Goal: Task Accomplishment & Management: Manage account settings

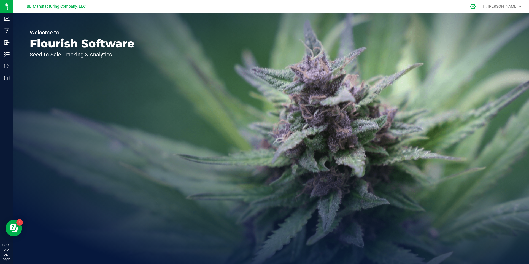
click at [480, 9] on div at bounding box center [473, 7] width 14 height 12
click at [476, 6] on icon at bounding box center [473, 7] width 6 height 6
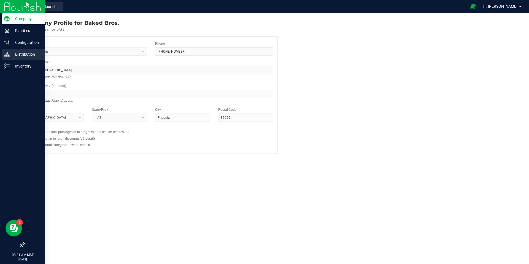
click at [10, 56] on p "Distribution" at bounding box center [26, 54] width 33 height 7
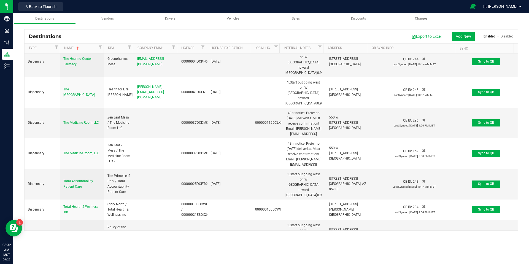
scroll to position [4, 0]
click at [50, 7] on span "Back to Flourish" at bounding box center [43, 6] width 28 height 4
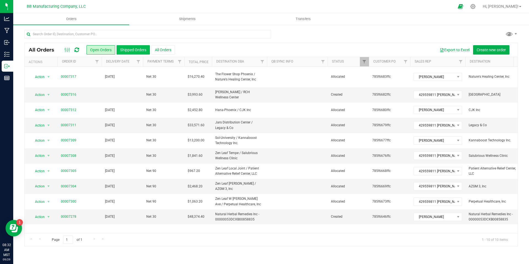
click at [141, 52] on button "Shipped Orders" at bounding box center [132, 49] width 33 height 9
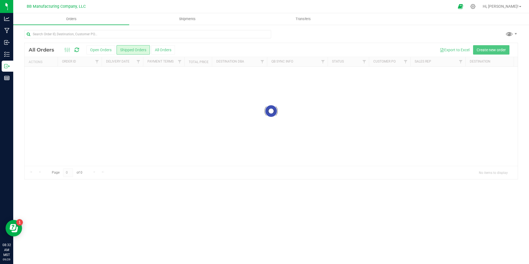
click at [161, 45] on div at bounding box center [271, 111] width 493 height 136
click at [163, 50] on button "All Orders" at bounding box center [163, 49] width 24 height 9
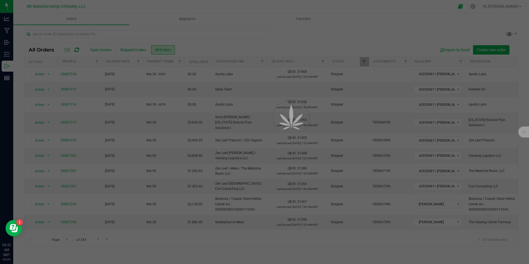
click at [163, 50] on div at bounding box center [264, 132] width 529 height 264
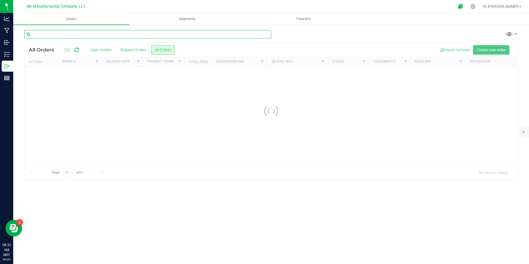
click at [154, 32] on input "text" at bounding box center [147, 34] width 247 height 8
click at [151, 33] on input "swc tempe" at bounding box center [147, 34] width 247 height 8
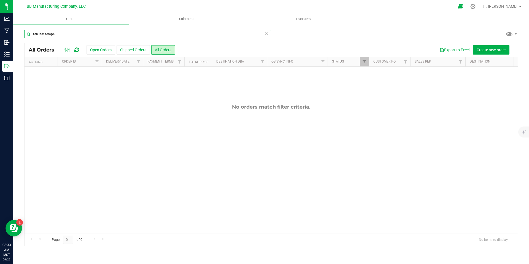
type input "zen leaf tempe"
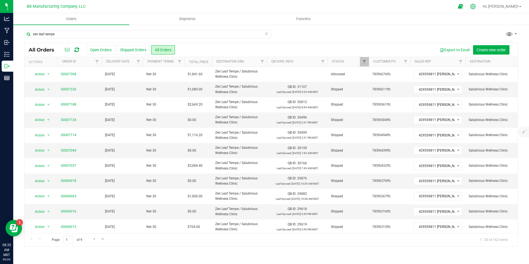
click at [476, 4] on icon at bounding box center [473, 7] width 6 height 6
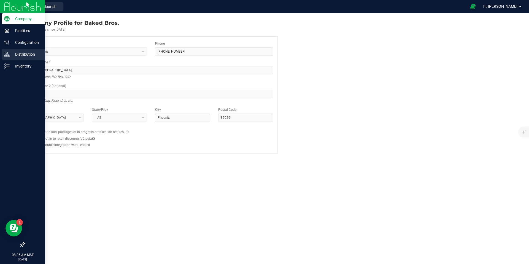
click at [7, 58] on div "Distribution" at bounding box center [24, 54] width 44 height 11
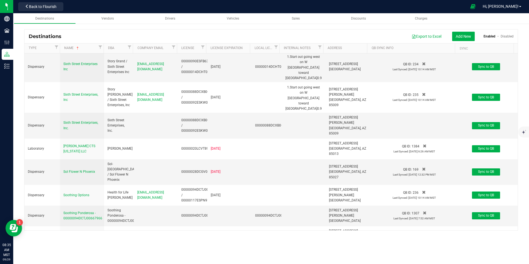
scroll to position [2848, 0]
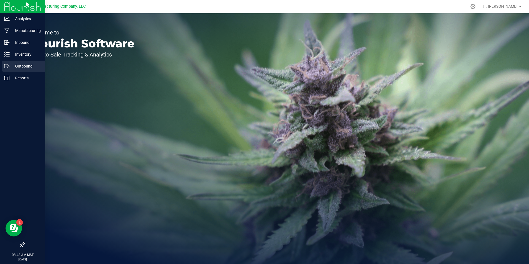
click at [12, 67] on p "Outbound" at bounding box center [26, 66] width 33 height 7
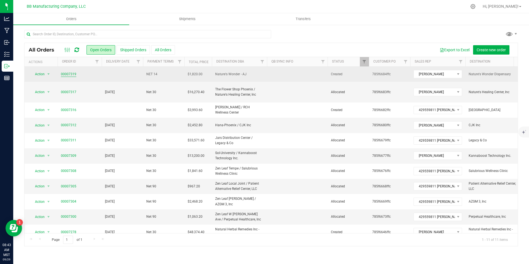
click at [73, 76] on link "00007319" at bounding box center [68, 74] width 15 height 5
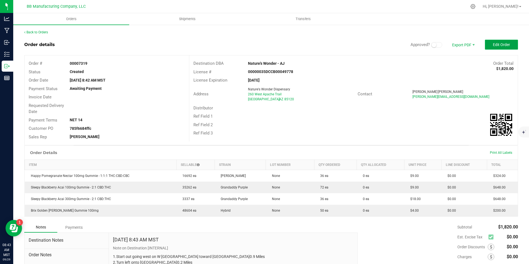
click at [487, 47] on button "Edit Order" at bounding box center [501, 45] width 33 height 10
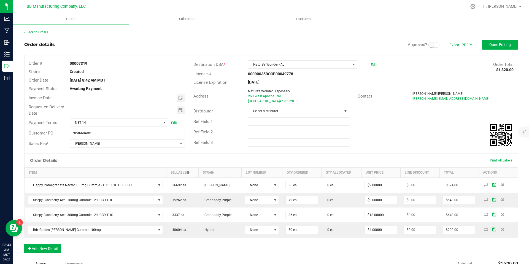
click at [430, 50] on outbound-order-header "Order details Approved? Export PDF Done Editing Order # 00007319 Status Created…" at bounding box center [270, 96] width 493 height 113
click at [430, 49] on div "Approved? Export PDF Done Editing" at bounding box center [463, 45] width 110 height 10
click at [429, 48] on div "Approved? Export PDF Done Editing" at bounding box center [463, 45] width 110 height 10
click at [429, 48] on span "Approved?" at bounding box center [426, 45] width 36 height 6
click at [429, 47] on span at bounding box center [433, 45] width 11 height 6
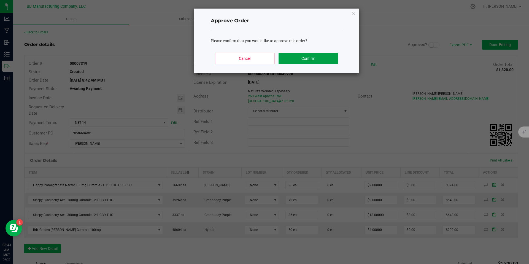
click at [317, 56] on button "Confirm" at bounding box center [307, 59] width 59 height 12
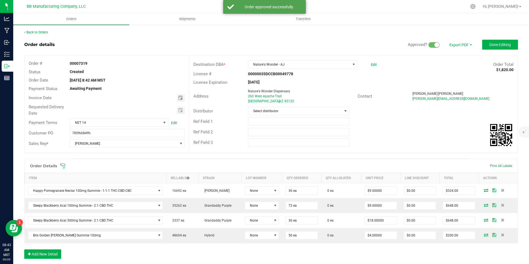
click at [178, 97] on span "Toggle calendar" at bounding box center [180, 98] width 4 height 4
click at [112, 164] on span "30" at bounding box center [111, 160] width 8 height 9
type input "09/30/2025"
click at [177, 108] on span "Toggle calendar" at bounding box center [181, 110] width 8 height 8
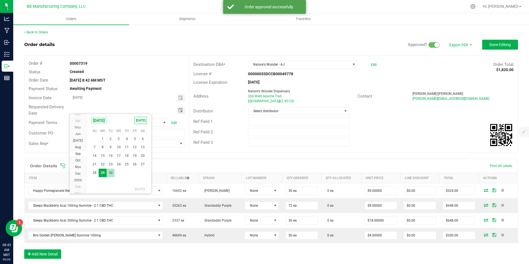
click at [112, 173] on span "30" at bounding box center [111, 173] width 8 height 9
type input "09/30/2025"
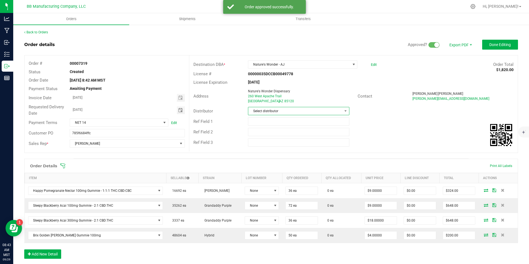
click at [281, 113] on span "Select distributor" at bounding box center [295, 111] width 94 height 8
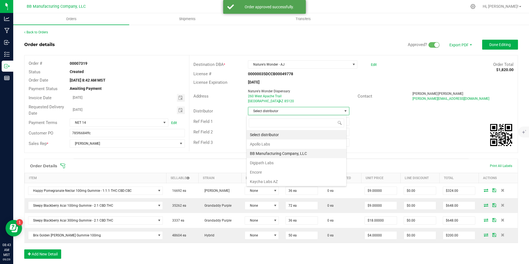
click at [282, 155] on li "BB Manufacturing Company, LLC" at bounding box center [296, 153] width 100 height 9
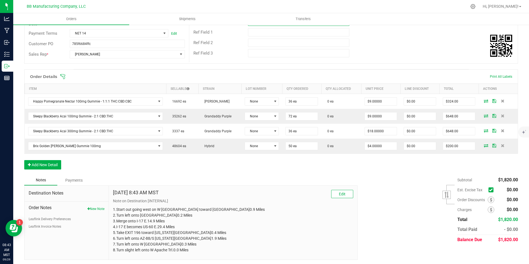
scroll to position [91, 0]
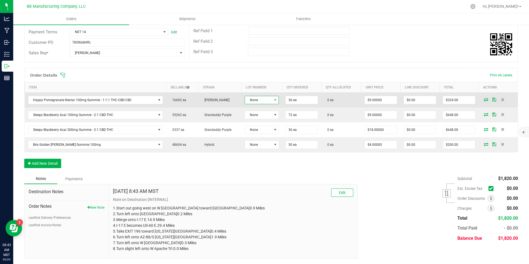
click at [254, 99] on span "None" at bounding box center [258, 100] width 27 height 8
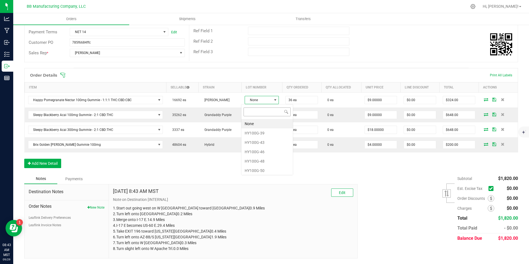
scroll to position [8, 34]
click at [258, 161] on li "HY100G-48" at bounding box center [266, 160] width 51 height 9
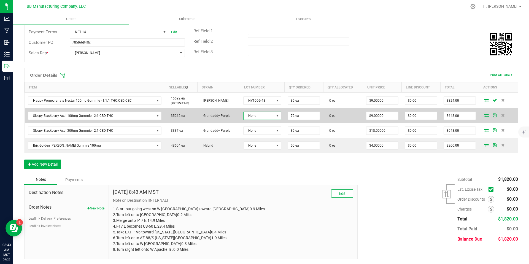
click at [261, 117] on span "None" at bounding box center [258, 116] width 31 height 8
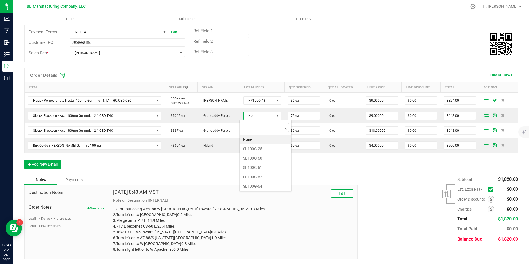
scroll to position [8, 38]
click at [260, 167] on li "SL100G-61" at bounding box center [265, 167] width 51 height 9
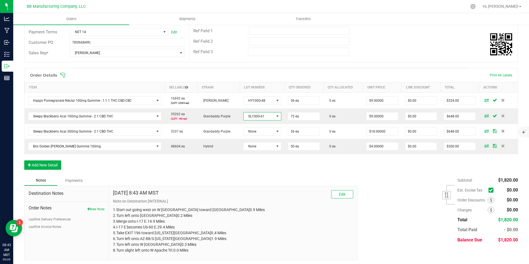
click at [260, 117] on span "SL100G-61" at bounding box center [258, 116] width 31 height 8
click at [263, 178] on li "SL100G-62" at bounding box center [265, 176] width 51 height 9
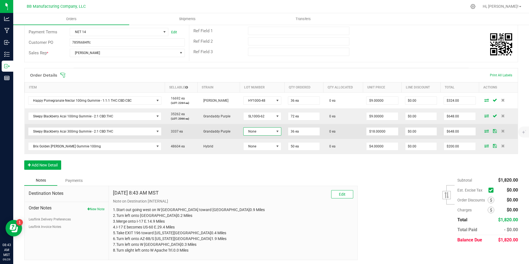
click at [267, 133] on span "None" at bounding box center [258, 131] width 31 height 8
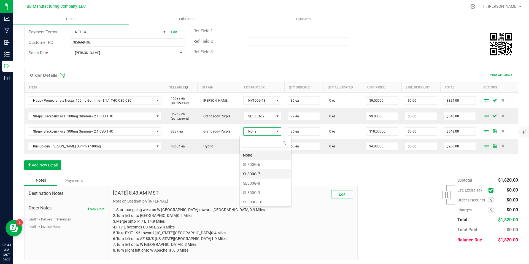
click at [267, 173] on li "SL300G-7" at bounding box center [265, 173] width 51 height 9
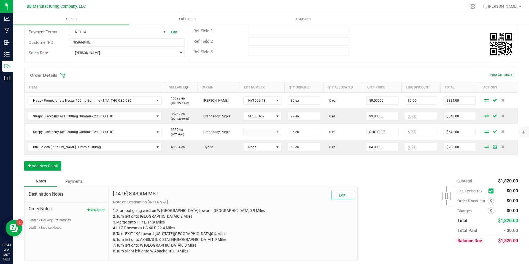
click at [260, 127] on td at bounding box center [262, 132] width 45 height 16
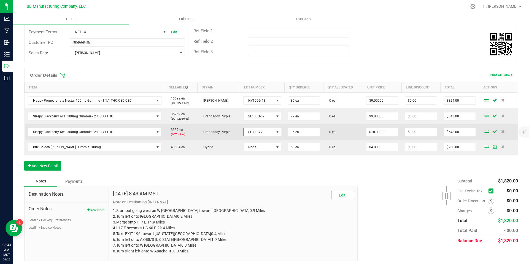
click at [260, 132] on span "SL300G-7" at bounding box center [258, 132] width 31 height 8
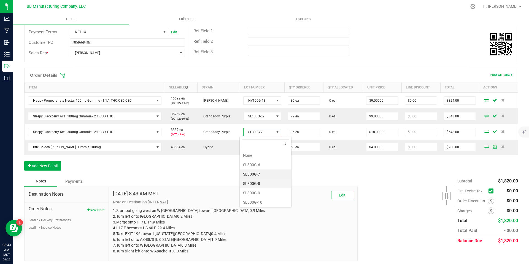
click at [258, 186] on li "SL300G-8" at bounding box center [265, 183] width 51 height 9
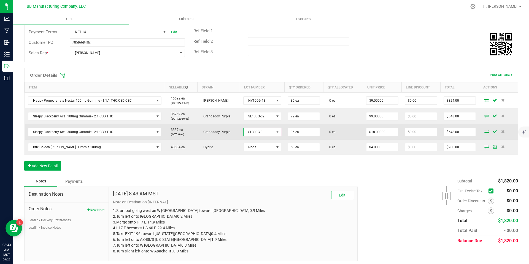
click at [259, 131] on span "SL300G-8" at bounding box center [258, 132] width 31 height 8
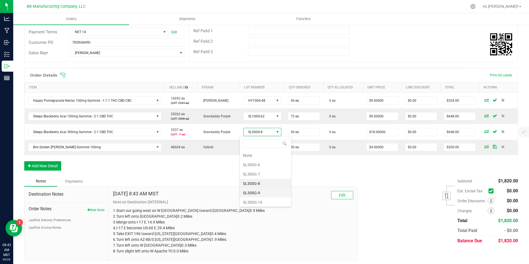
click at [259, 195] on li "SL300G-9" at bounding box center [265, 192] width 51 height 9
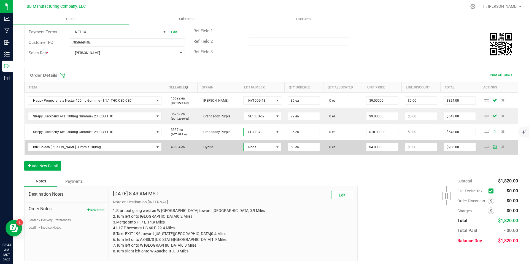
click at [256, 145] on span "None" at bounding box center [258, 147] width 31 height 8
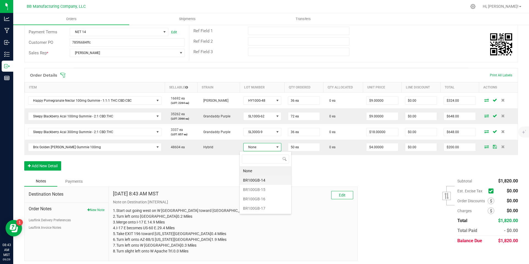
click at [259, 180] on li "BR100GB-14" at bounding box center [265, 179] width 51 height 9
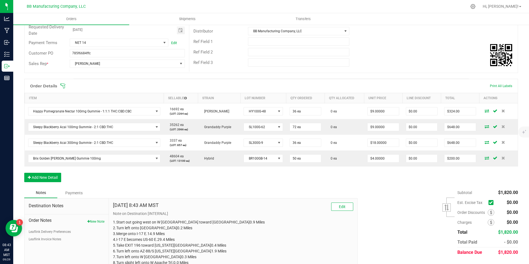
scroll to position [0, 0]
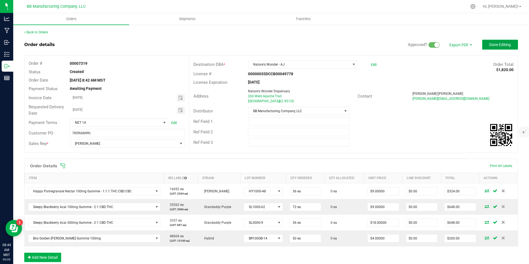
click at [496, 47] on span "Done Editing" at bounding box center [499, 44] width 21 height 4
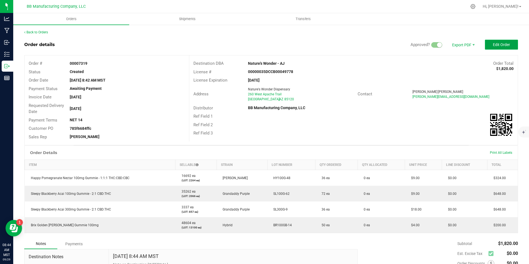
click at [496, 47] on span "Edit Order" at bounding box center [501, 44] width 17 height 4
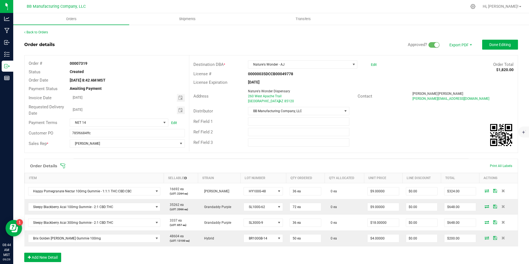
scroll to position [94, 0]
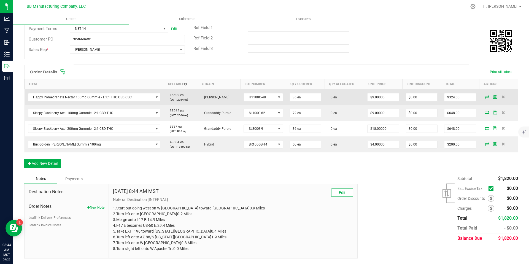
click at [481, 99] on td at bounding box center [498, 97] width 38 height 16
click at [484, 98] on icon at bounding box center [486, 96] width 4 height 3
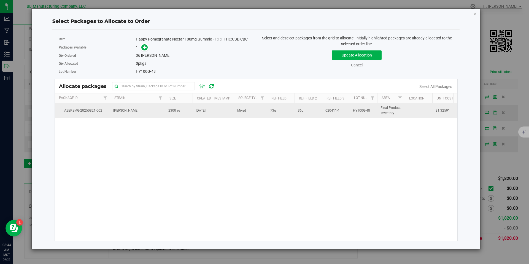
click at [165, 110] on td "2300 ea" at bounding box center [179, 110] width 28 height 15
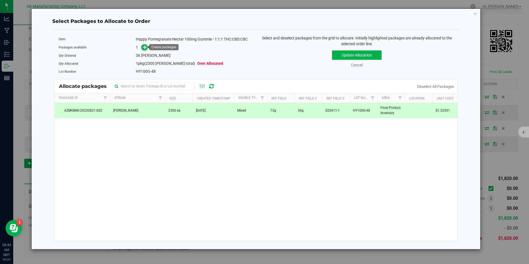
click at [144, 48] on icon at bounding box center [145, 47] width 4 height 4
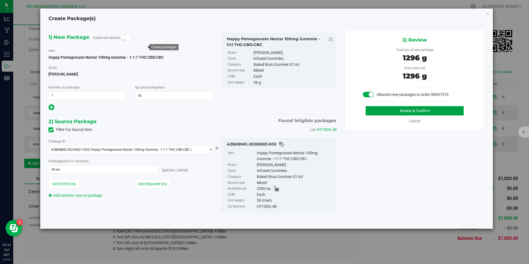
click at [379, 112] on button "Review & Confirm" at bounding box center [414, 110] width 98 height 9
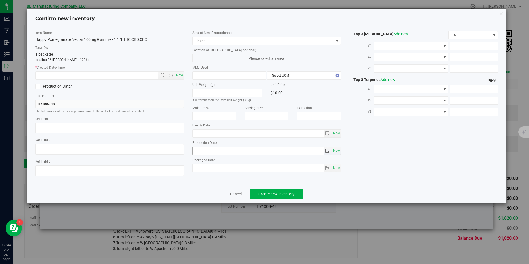
type textarea "73g"
type textarea "36g"
type textarea "020411-1"
type input "100.0000"
type input "2026-07-28"
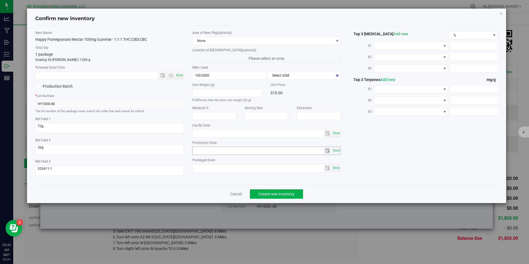
type input "2025-07-28"
click at [216, 148] on input "2025-07-28" at bounding box center [257, 151] width 131 height 8
click at [147, 75] on input "text" at bounding box center [102, 76] width 132 height 8
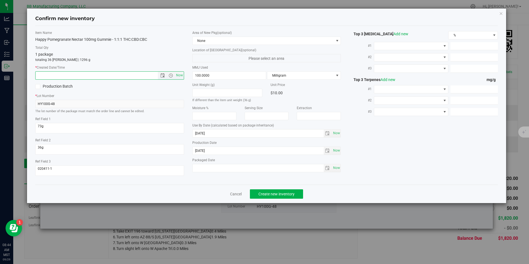
paste input "2025-07-28"
type input "7/28/2025 8:44 AM"
click at [262, 193] on span "Create new inventory" at bounding box center [276, 194] width 36 height 4
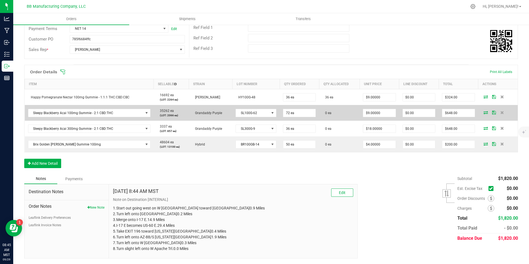
click at [483, 112] on icon at bounding box center [485, 112] width 4 height 3
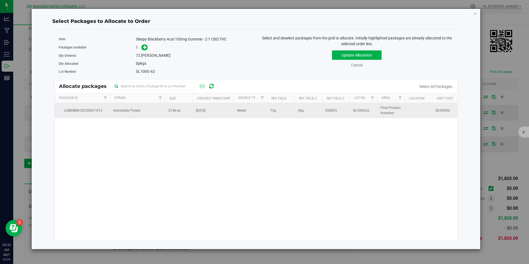
click at [182, 114] on td "2138 ea" at bounding box center [179, 110] width 28 height 15
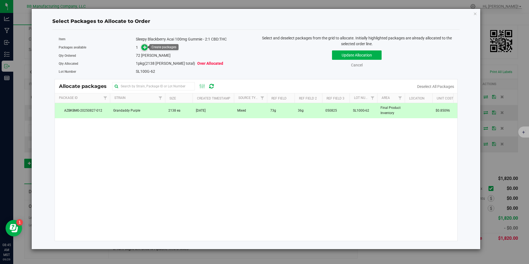
click at [147, 48] on icon at bounding box center [145, 47] width 4 height 4
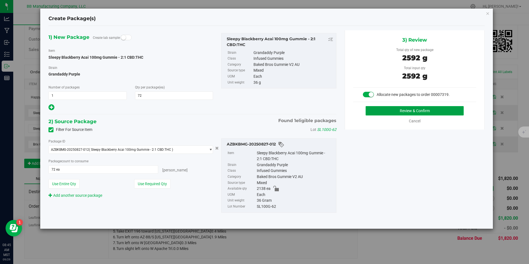
click at [425, 108] on button "Review & Confirm" at bounding box center [414, 110] width 98 height 9
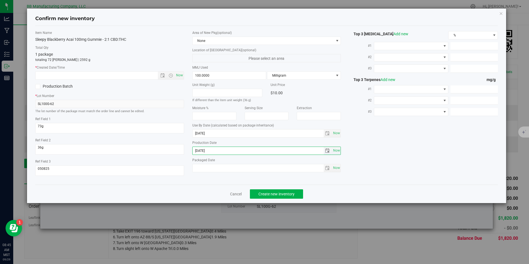
click at [225, 150] on input "2025-08-11" at bounding box center [257, 151] width 131 height 8
click at [138, 77] on input "text" at bounding box center [102, 76] width 132 height 8
paste input "2025-08-11"
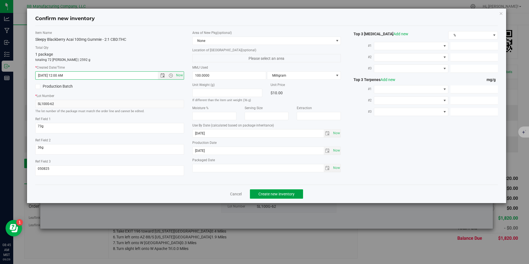
type input "8/11/2025 8:45 AM"
click at [296, 197] on button "Create new inventory" at bounding box center [276, 193] width 53 height 9
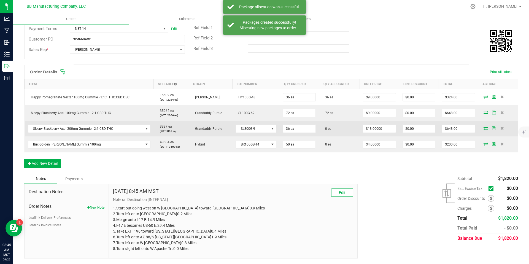
click at [484, 128] on span at bounding box center [485, 127] width 8 height 3
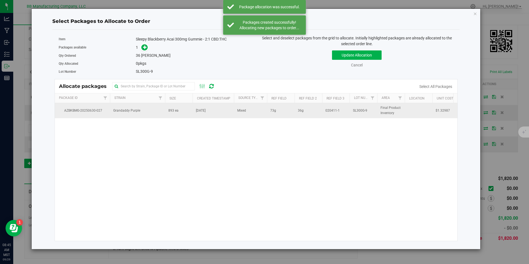
click at [206, 115] on td "Jun 30, 2025" at bounding box center [212, 110] width 41 height 15
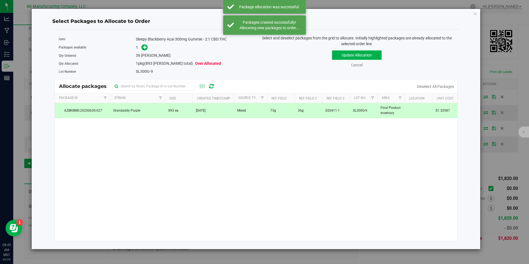
click at [144, 43] on div "Item Sleepy Blackberry Acai 300mg Gummie - 2:1 CBD:THC" at bounding box center [155, 39] width 193 height 8
click at [141, 50] on link at bounding box center [144, 47] width 6 height 4
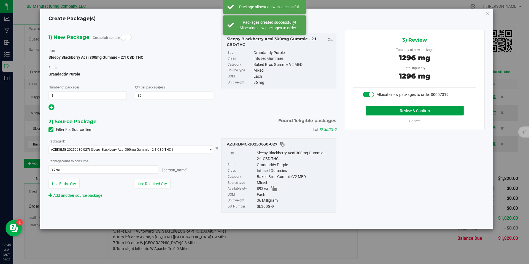
click at [402, 113] on button "Review & Confirm" at bounding box center [414, 110] width 98 height 9
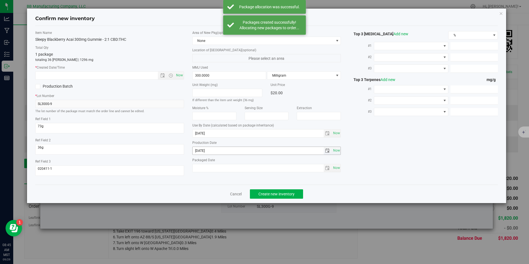
click at [210, 154] on input "2025-06-03" at bounding box center [257, 151] width 131 height 8
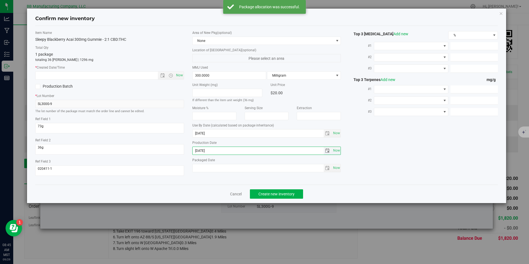
click at [210, 154] on input "2025-06-03" at bounding box center [257, 151] width 131 height 8
click at [145, 79] on input "text" at bounding box center [102, 76] width 132 height 8
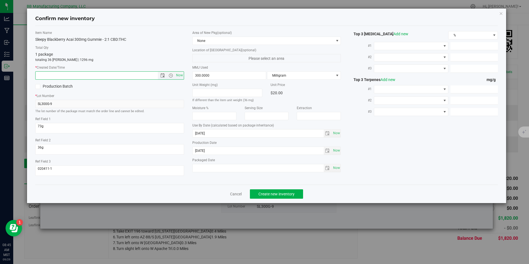
paste input "2025-06-03"
type input "6/3/2025 8:45 AM"
click at [282, 196] on button "Create new inventory" at bounding box center [276, 193] width 53 height 9
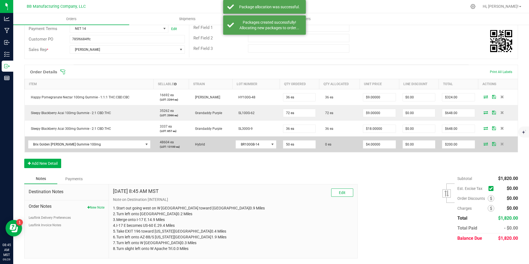
click at [483, 143] on icon at bounding box center [485, 143] width 4 height 3
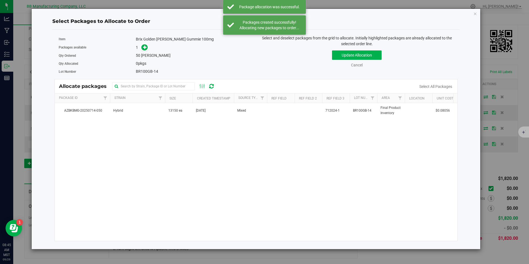
click at [171, 112] on span "13150 ea" at bounding box center [175, 110] width 14 height 5
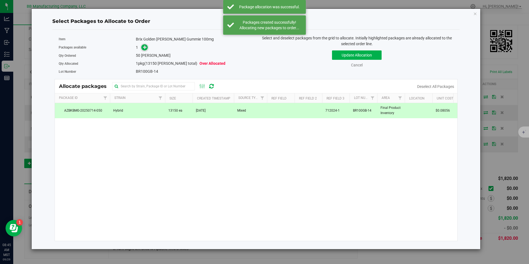
click at [145, 45] on icon at bounding box center [145, 47] width 4 height 4
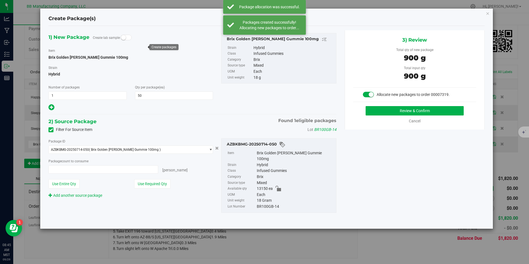
type input "50 ea"
click at [417, 114] on button "Review & Confirm" at bounding box center [414, 110] width 98 height 9
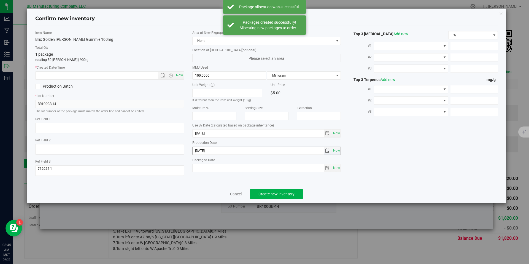
click at [203, 154] on input "2025-05-15" at bounding box center [257, 151] width 131 height 8
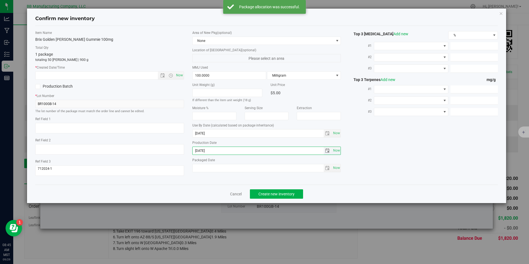
click at [203, 154] on input "2025-05-15" at bounding box center [257, 151] width 131 height 8
click at [141, 76] on input "text" at bounding box center [102, 76] width 132 height 8
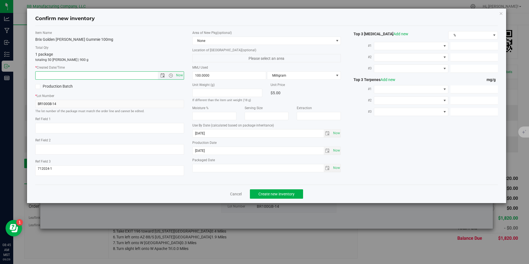
paste input "2025-05-15"
type input "5/15/2025 8:45 AM"
click at [255, 179] on div "Item Name Brix Golden Berry Gummie 100mg Total Qty 1 package totaling 50 eaches…" at bounding box center [266, 105] width 471 height 150
click at [257, 188] on div "Cancel Create new inventory" at bounding box center [266, 193] width 463 height 18
click at [268, 196] on span "Create new inventory" at bounding box center [276, 194] width 36 height 4
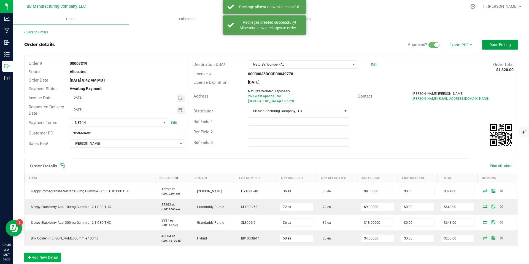
click at [502, 41] on button "Done Editing" at bounding box center [500, 45] width 36 height 10
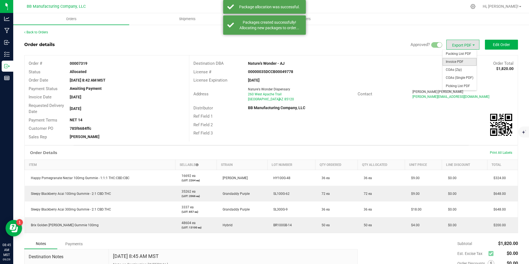
click at [454, 61] on span "Invoice PDF" at bounding box center [459, 62] width 34 height 8
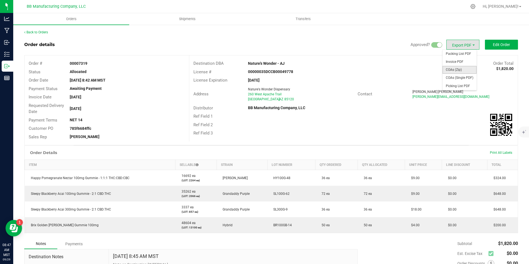
click at [458, 68] on span "COAs (Zip)" at bounding box center [459, 70] width 34 height 8
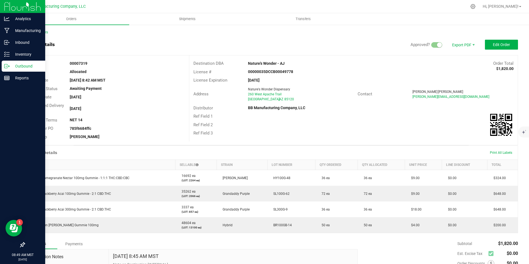
click at [10, 66] on p "Outbound" at bounding box center [26, 66] width 33 height 7
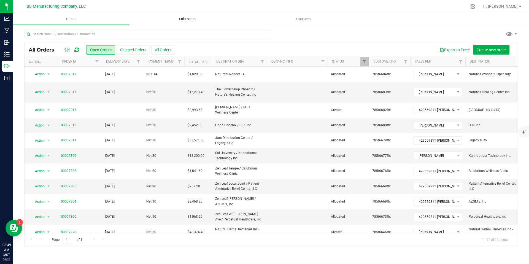
click at [191, 18] on span "Shipments" at bounding box center [187, 19] width 31 height 5
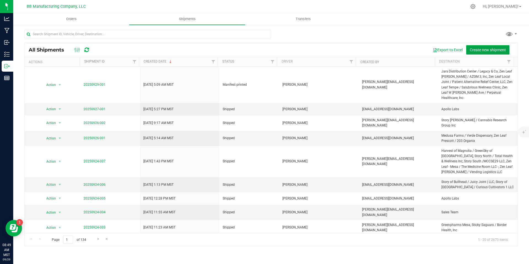
click at [479, 49] on span "Create new shipment" at bounding box center [487, 50] width 36 height 4
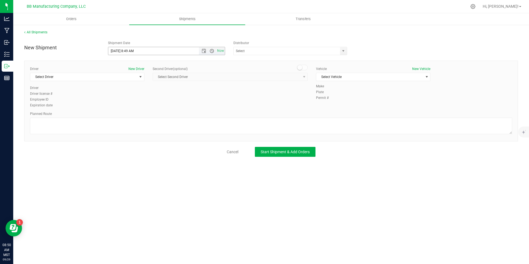
click at [214, 51] on span "Open the time view" at bounding box center [212, 51] width 4 height 4
click at [131, 63] on li "9:30 AM" at bounding box center [166, 60] width 116 height 7
type input "9/29/2025 9:30 AM"
click at [340, 55] on span "select" at bounding box center [343, 51] width 7 height 8
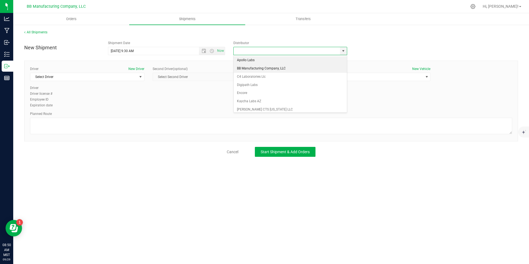
click at [270, 67] on li "BB Manufacturing Company, LLC" at bounding box center [290, 68] width 113 height 8
type input "BB Manufacturing Company, LLC"
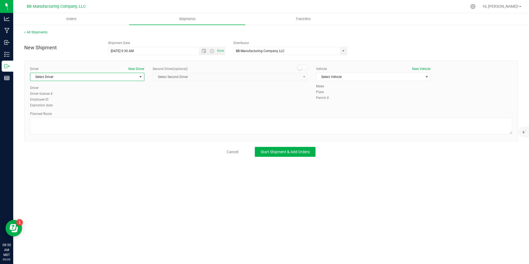
click at [143, 75] on span "select" at bounding box center [140, 77] width 7 height 8
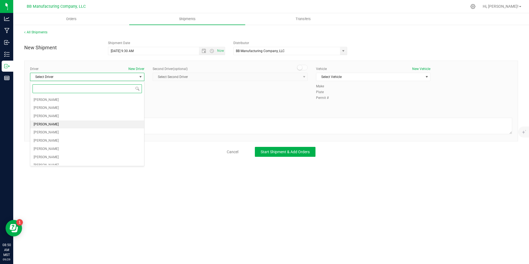
click at [74, 122] on li "Chris Garcia" at bounding box center [87, 124] width 114 height 8
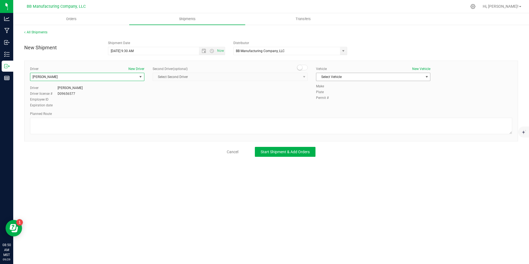
click at [398, 78] on span "Select Vehicle" at bounding box center [369, 77] width 107 height 8
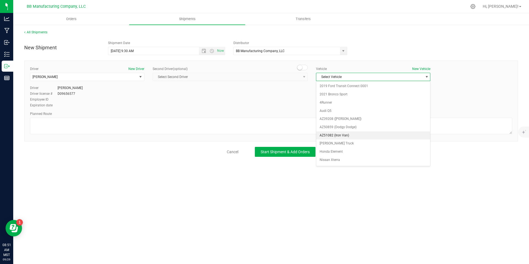
click at [334, 134] on li "AZ51082 (Iron Van)" at bounding box center [373, 135] width 114 height 8
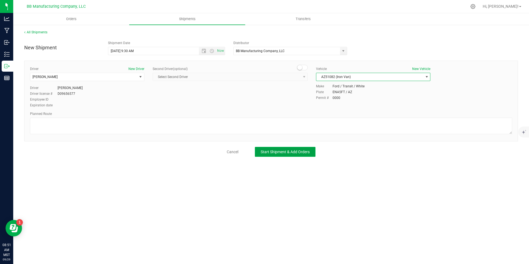
click at [291, 154] on button "Start Shipment & Add Orders" at bounding box center [285, 152] width 61 height 10
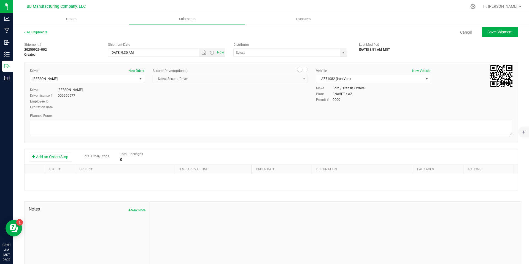
type input "BB Manufacturing Company, LLC"
click at [55, 150] on div "Add an Order/Stop Total Order/Stops Total Packages 0" at bounding box center [271, 156] width 493 height 15
click at [55, 151] on div "Add an Order/Stop Total Order/Stops Total Packages 0" at bounding box center [271, 156] width 493 height 15
click at [55, 154] on button "Add an Order/Stop" at bounding box center [50, 156] width 43 height 9
click at [56, 158] on button "Add an Order/Stop" at bounding box center [50, 156] width 43 height 9
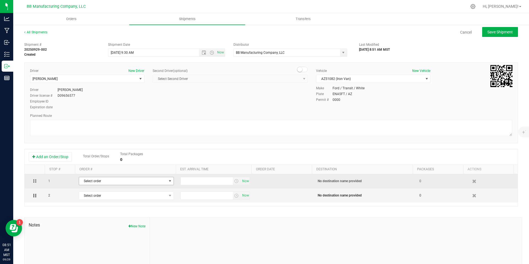
click at [112, 184] on span "Select order" at bounding box center [123, 181] width 88 height 8
type input "7312"
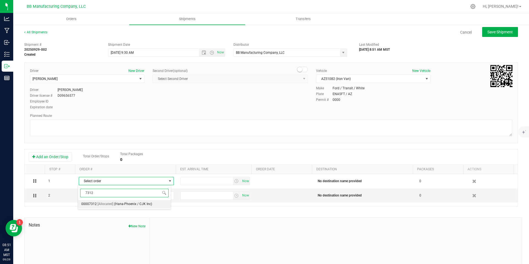
click at [117, 207] on span "(Hana-Phoenix / CJK Inc)" at bounding box center [133, 203] width 38 height 7
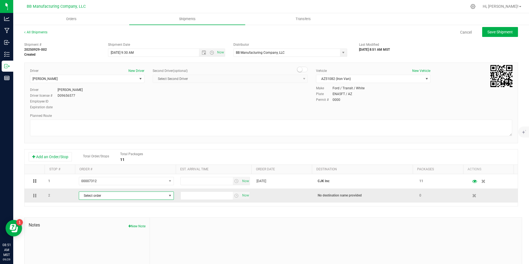
click at [151, 194] on span "Select order" at bounding box center [123, 196] width 88 height 8
type input "7309"
click at [205, 225] on div at bounding box center [336, 255] width 372 height 74
click at [129, 194] on span "Select order" at bounding box center [123, 196] width 88 height 8
click at [478, 34] on div "Save Shipment" at bounding box center [498, 32] width 40 height 10
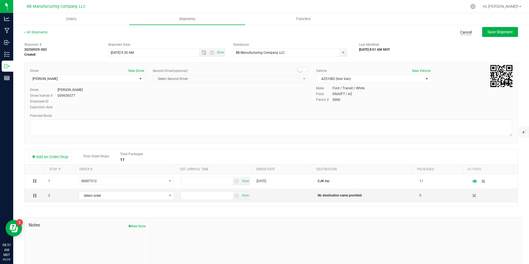
click at [460, 31] on link "Cancel" at bounding box center [466, 32] width 12 height 6
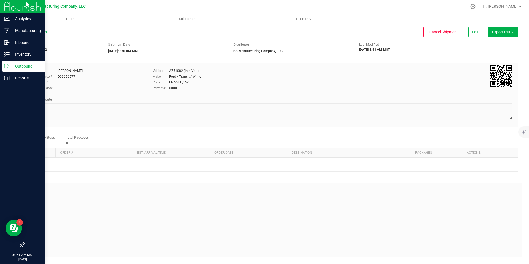
click at [9, 65] on icon at bounding box center [9, 65] width 1 height 1
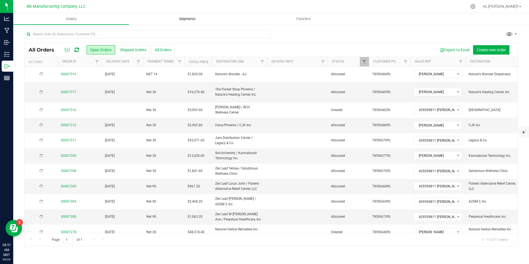
click at [190, 21] on span "Shipments" at bounding box center [187, 19] width 31 height 5
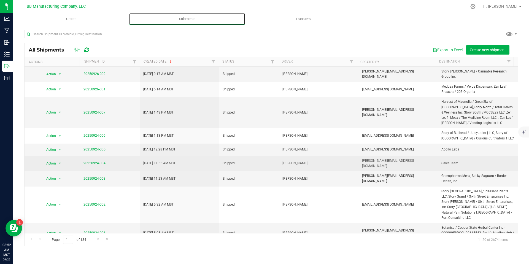
scroll to position [79, 0]
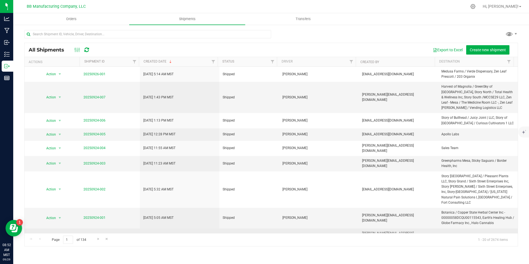
click at [86, 234] on link "20250923-003" at bounding box center [94, 236] width 22 height 4
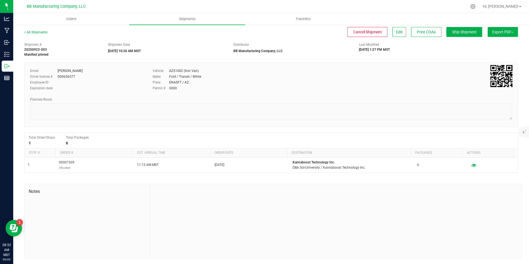
click at [504, 34] on button "Export PDF" at bounding box center [502, 32] width 30 height 10
click at [448, 55] on div "Shipment # 20250923-003 Manifest printed Shipment Date 09/29/2025 10:30 AM MST …" at bounding box center [271, 48] width 502 height 17
click at [401, 36] on button "Edit" at bounding box center [399, 32] width 14 height 10
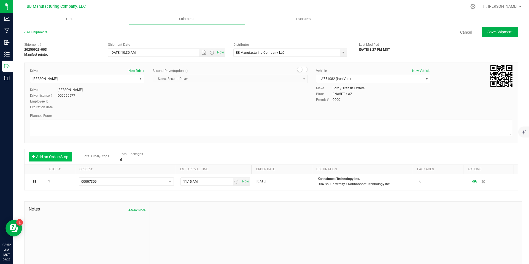
click at [40, 156] on button "Add an Order/Stop" at bounding box center [50, 156] width 43 height 9
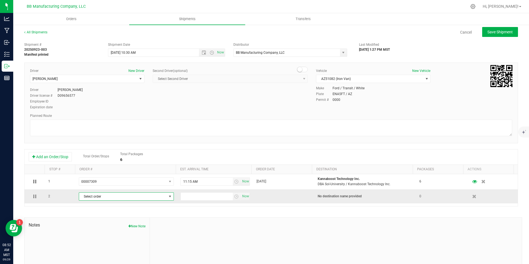
click at [148, 197] on span "Select order" at bounding box center [123, 196] width 88 height 8
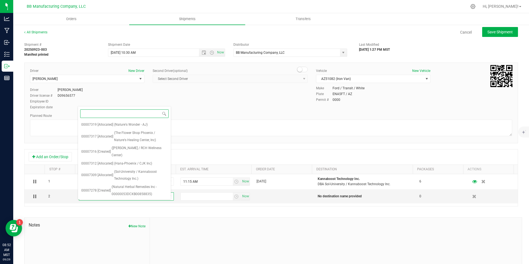
click at [104, 113] on input at bounding box center [124, 113] width 88 height 9
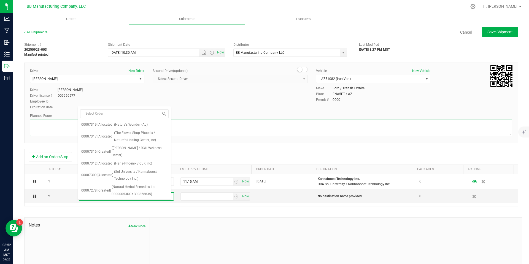
click at [231, 127] on textarea at bounding box center [271, 128] width 482 height 17
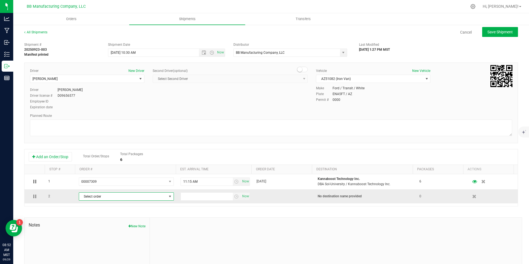
click at [99, 199] on span "Select order" at bounding box center [123, 196] width 88 height 8
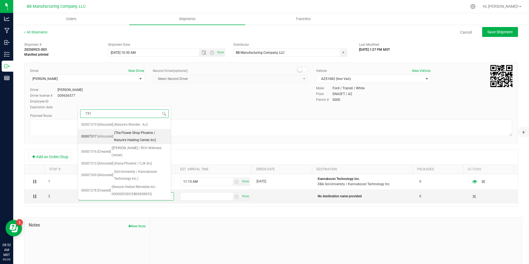
type input "7312"
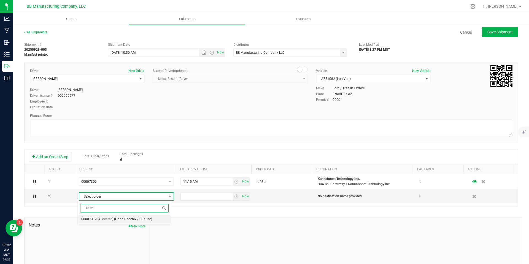
click at [139, 221] on span "(Hana-Phoenix / CJK Inc)" at bounding box center [133, 219] width 38 height 7
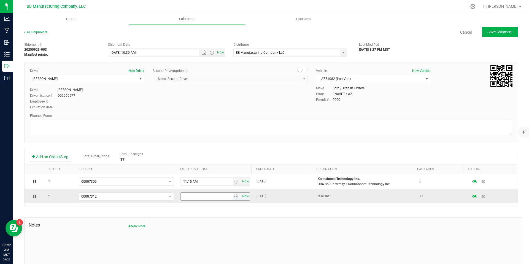
click at [234, 195] on span "select" at bounding box center [236, 196] width 4 height 4
click at [200, 226] on li "10:15 AM" at bounding box center [211, 224] width 67 height 7
click at [313, 213] on div "Shipment # 20250923-003 Manifest printed Shipment Date 9/29/2025 10:30 AM Now D…" at bounding box center [270, 166] width 493 height 252
click at [496, 31] on span "Save Shipment" at bounding box center [499, 32] width 25 height 4
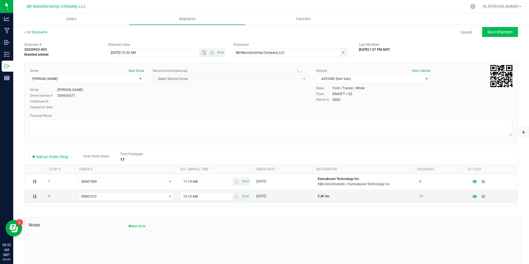
type input "9/29/2025 5:30 PM"
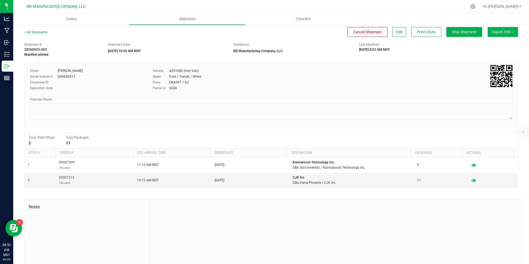
click at [492, 31] on span "Export PDF" at bounding box center [502, 32] width 21 height 4
click at [486, 44] on span "Manifest by Package ID" at bounding box center [494, 44] width 35 height 4
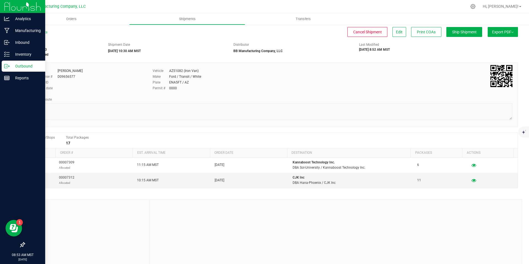
click at [12, 69] on div "Outbound" at bounding box center [24, 66] width 44 height 11
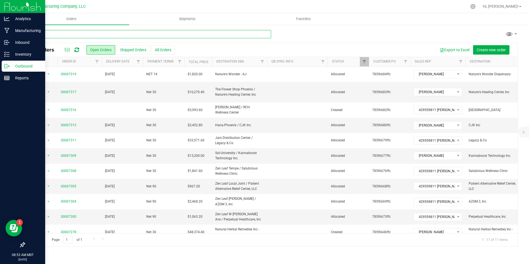
click at [108, 38] on input "text" at bounding box center [147, 34] width 247 height 8
click at [72, 123] on link "00007312" at bounding box center [68, 125] width 15 height 5
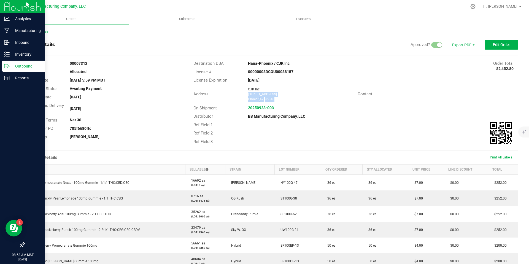
drag, startPoint x: 276, startPoint y: 98, endPoint x: 246, endPoint y: 95, distance: 30.2
click at [248, 95] on ngx-name-and-address "CJK Inc 3411 E Corona Ave # 101 Phoenix , AZ 85040" at bounding box center [300, 94] width 105 height 15
copy ngx-name-and-address "3411 E Corona Ave # 101 Phoenix , AZ 85040"
click at [40, 33] on link "Back to Orders" at bounding box center [36, 32] width 24 height 4
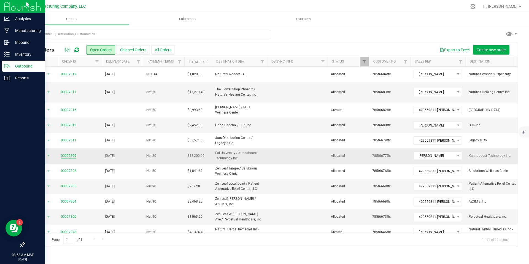
click at [65, 153] on link "00007309" at bounding box center [68, 155] width 15 height 5
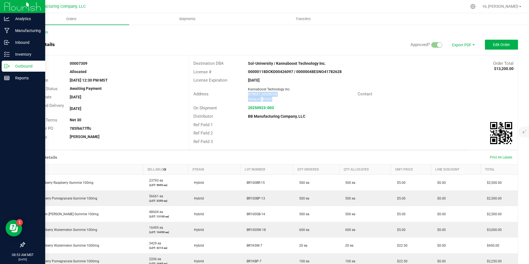
drag, startPoint x: 272, startPoint y: 101, endPoint x: 273, endPoint y: 99, distance: 3.1
click at [273, 99] on div "Address Kannaboost Technology Inc. 2424 W University Dr. Tempe , AZ 85281 Conta…" at bounding box center [353, 94] width 328 height 19
copy ngx-name-and-address "2424 W University Dr. Tempe , AZ 85281"
click at [39, 32] on link "Back to Orders" at bounding box center [36, 32] width 24 height 4
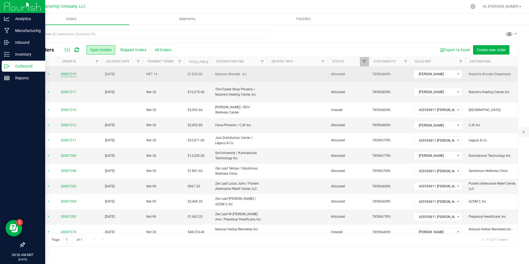
click at [66, 75] on link "00007319" at bounding box center [68, 74] width 15 height 5
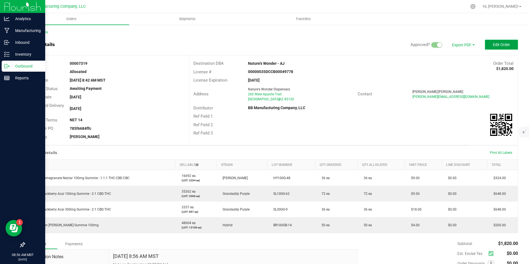
click at [496, 49] on button "Edit Order" at bounding box center [501, 45] width 33 height 10
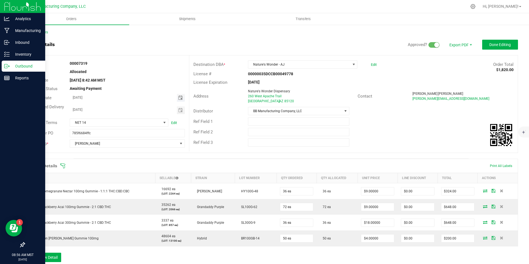
click at [178, 98] on span "Toggle calendar" at bounding box center [180, 98] width 4 height 4
click at [121, 163] on span "1" at bounding box center [119, 163] width 8 height 9
type input "10/01/2025"
click at [179, 111] on span "Toggle calendar" at bounding box center [180, 110] width 4 height 4
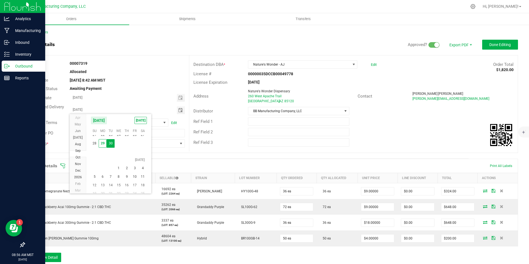
scroll to position [9969, 0]
click at [119, 167] on span "1" at bounding box center [119, 168] width 8 height 9
type input "10/01/2025"
click at [477, 51] on outbound-order-header "Order details Approved? Export PDF Done Editing Order # 00007319 Status Allocat…" at bounding box center [270, 99] width 493 height 119
click at [491, 45] on span "Done Editing" at bounding box center [499, 44] width 21 height 4
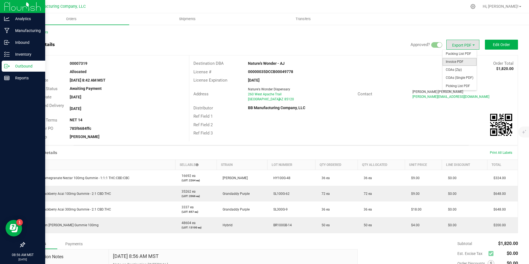
click at [450, 60] on span "Invoice PDF" at bounding box center [459, 62] width 34 height 8
